Goal: Find contact information: Obtain details needed to contact an individual or organization

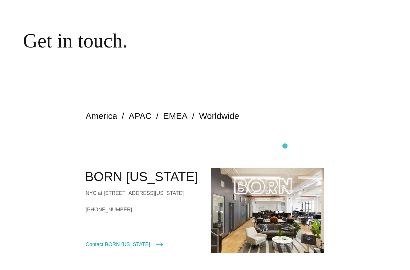
scroll to position [47, 0]
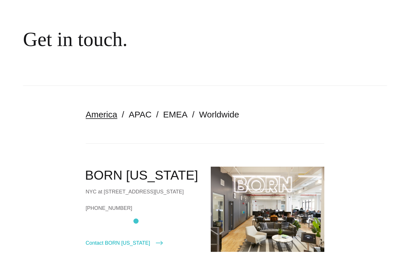
drag, startPoint x: 85, startPoint y: 174, endPoint x: 137, endPoint y: 220, distance: 69.2
click at [137, 220] on div "BORN New York NYC at 530 7th Avenue, Suite 801, New York, NY, 10018 +1 (212)-20…" at bounding box center [143, 207] width 114 height 80
copy div "BORN New York NYC at 530 7th Avenue, Suite 801, New York, NY, 10018 +1 (212)-20…"
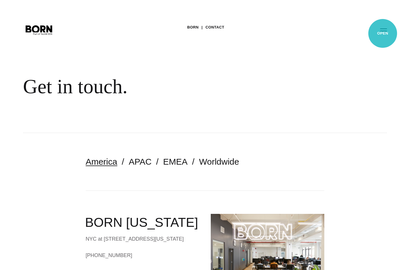
click at [383, 33] on button "Primary Menu" at bounding box center [384, 30] width 14 height 12
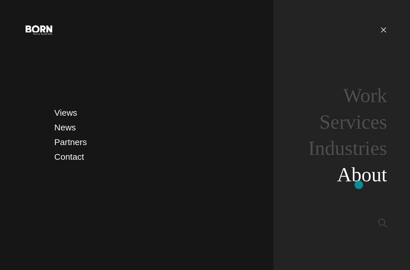
click at [359, 185] on link "About" at bounding box center [362, 174] width 50 height 22
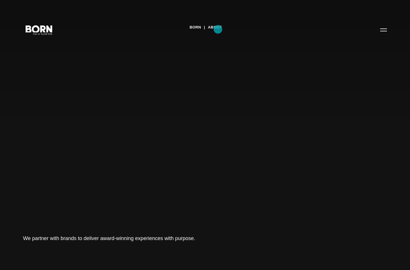
click at [218, 29] on link "About" at bounding box center [215, 27] width 14 height 9
click at [387, 30] on button "Primary Menu" at bounding box center [384, 30] width 14 height 12
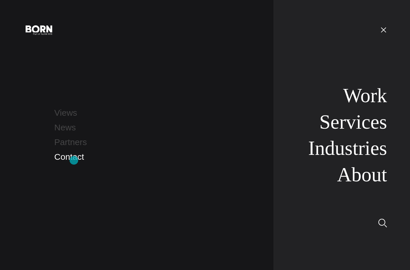
click at [74, 160] on link "Contact" at bounding box center [69, 156] width 30 height 9
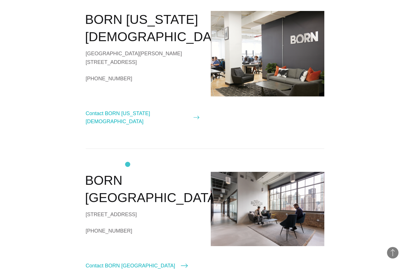
scroll to position [481, 0]
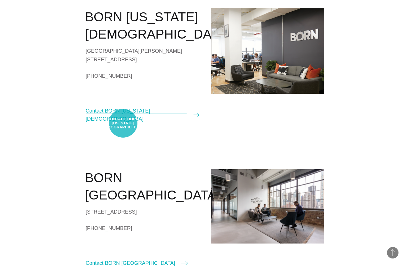
click at [123, 123] on link "Contact BORN [US_STATE][DEMOGRAPHIC_DATA]" at bounding box center [143, 115] width 114 height 16
select select "**********"
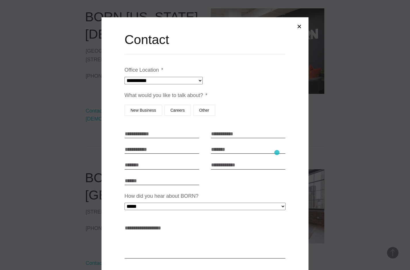
click at [277, 150] on input "Email *" at bounding box center [248, 149] width 75 height 9
click at [177, 110] on label "Careers" at bounding box center [178, 110] width 26 height 11
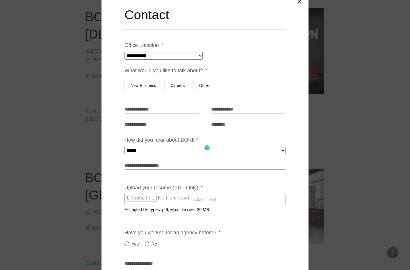
scroll to position [25, 0]
click at [300, 1] on button "Close modal" at bounding box center [300, 2] width 14 height 14
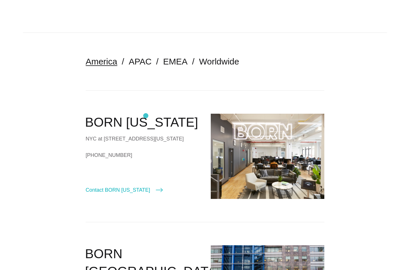
scroll to position [95, 0]
